Goal: Use online tool/utility: Utilize a website feature to perform a specific function

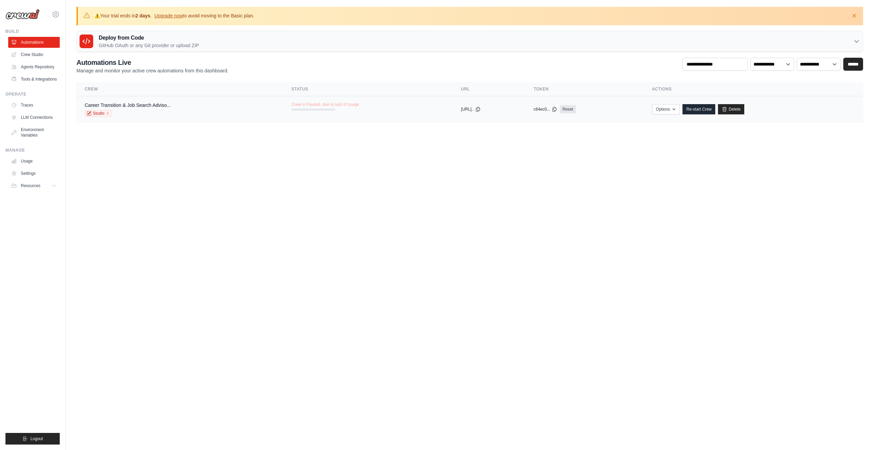
click at [126, 113] on div "Studio" at bounding box center [128, 113] width 86 height 7
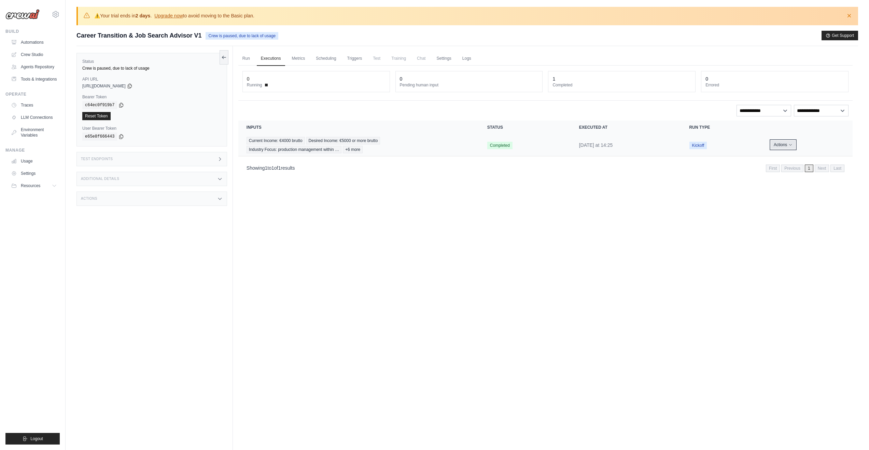
click at [780, 147] on button "Actions" at bounding box center [783, 145] width 24 height 8
click at [709, 140] on td "Kickoff" at bounding box center [722, 145] width 82 height 22
click at [704, 143] on span "Kickoff" at bounding box center [698, 146] width 18 height 8
click at [500, 146] on span "Completed" at bounding box center [499, 146] width 25 height 8
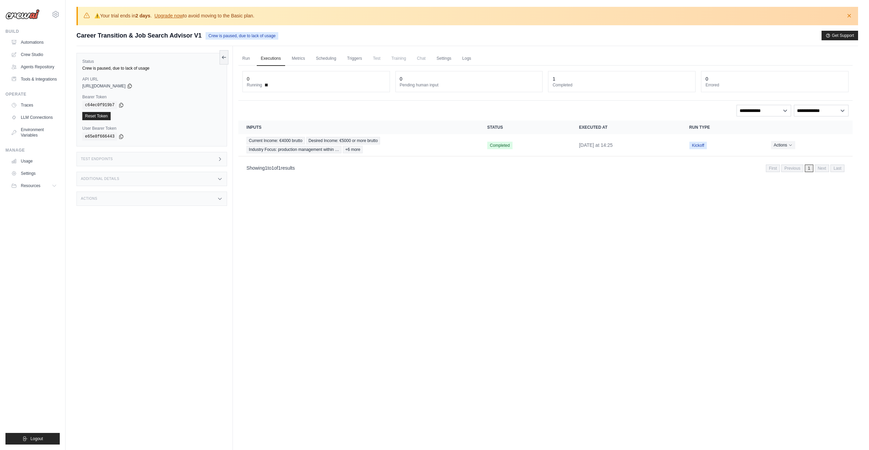
click at [119, 195] on div "Actions" at bounding box center [151, 199] width 151 height 14
click at [128, 182] on div "Additional Details" at bounding box center [151, 179] width 151 height 14
click at [132, 161] on div "Test Endpoints" at bounding box center [151, 159] width 151 height 14
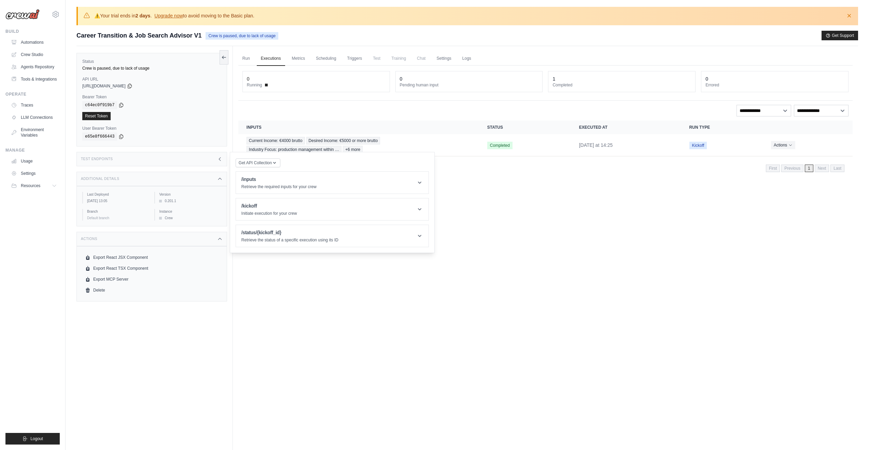
click at [167, 127] on label "User Bearer Token" at bounding box center [151, 128] width 139 height 5
click at [26, 45] on link "Automations" at bounding box center [35, 42] width 52 height 11
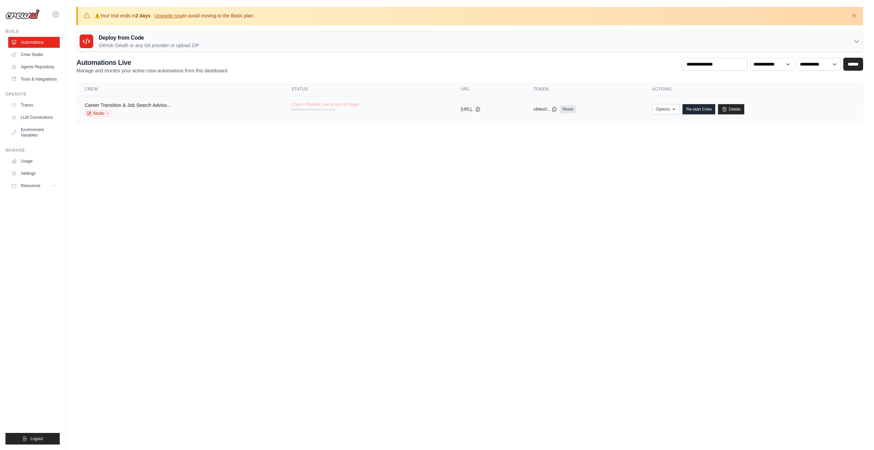
click at [148, 106] on link "Career Transition & Job Search Adviso..." at bounding box center [128, 104] width 86 height 5
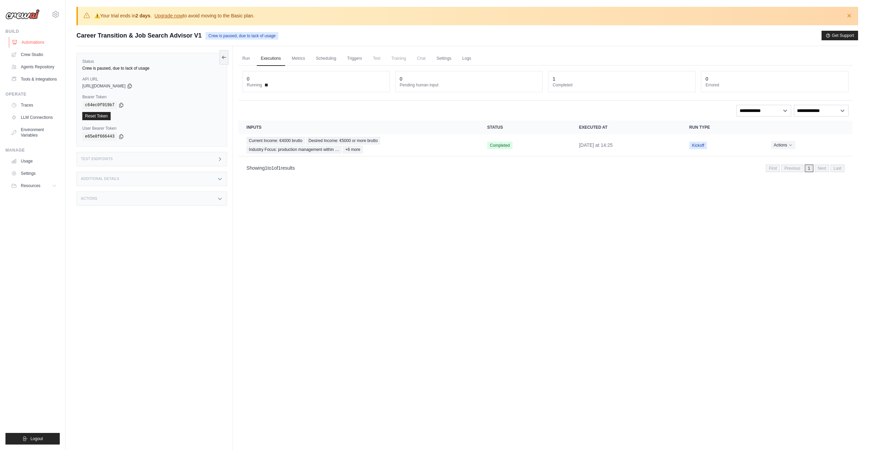
click at [30, 44] on link "Automations" at bounding box center [35, 42] width 52 height 11
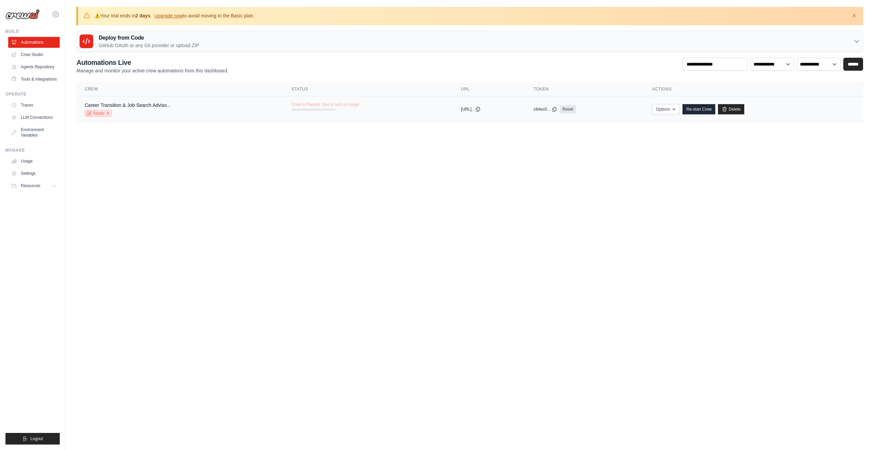
click at [104, 114] on link "Studio" at bounding box center [98, 113] width 27 height 7
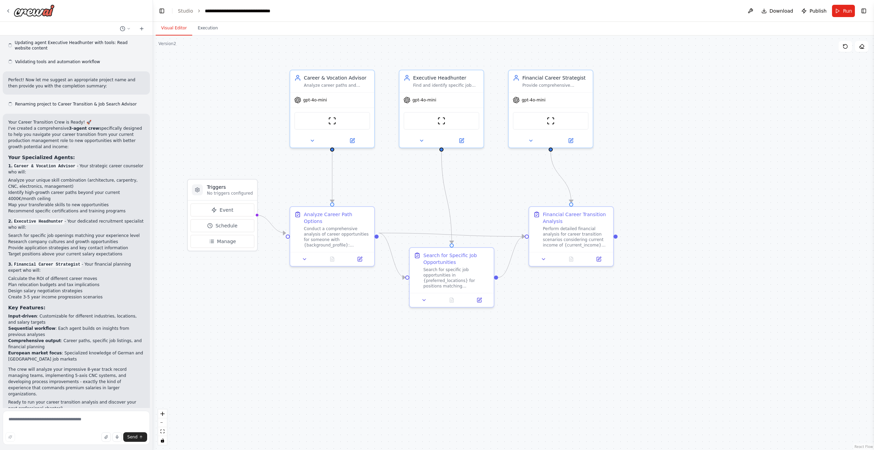
scroll to position [743, 0]
click at [836, 9] on button "Run" at bounding box center [843, 11] width 23 height 12
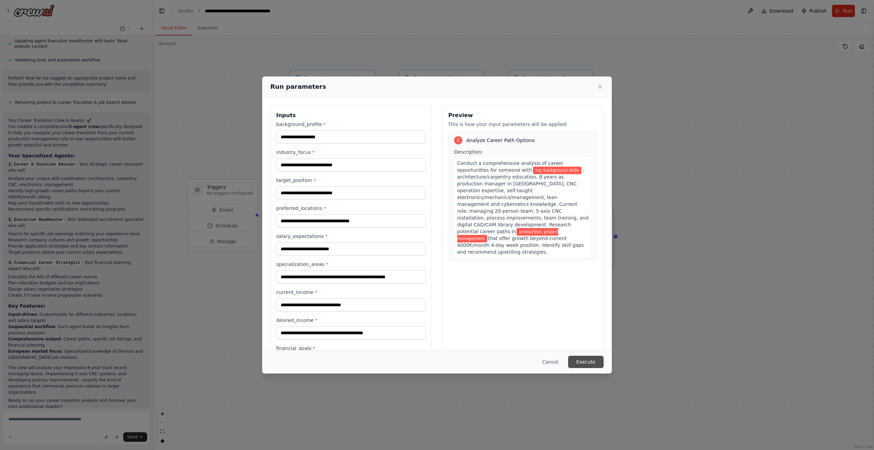
click at [585, 361] on button "Execute" at bounding box center [586, 362] width 36 height 12
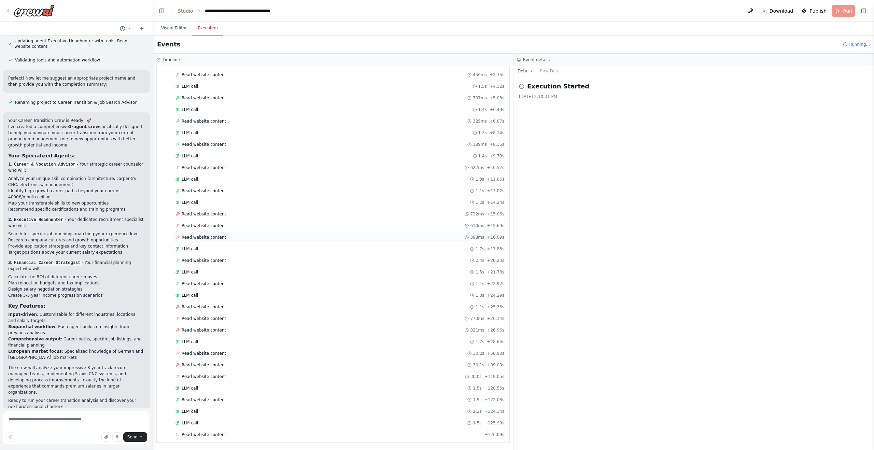
scroll to position [339, 0]
